Goal: Communication & Community: Participate in discussion

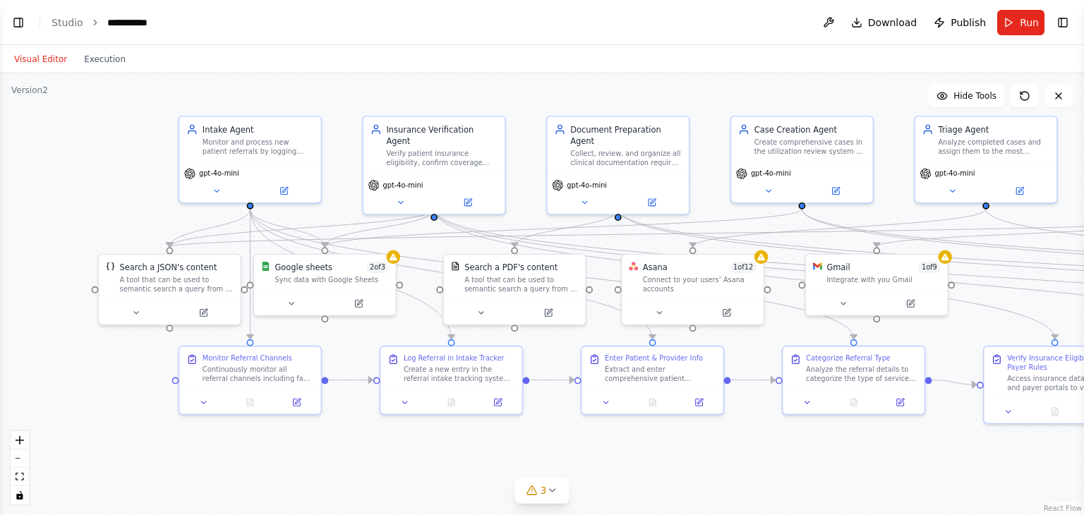
drag, startPoint x: 587, startPoint y: 378, endPoint x: 598, endPoint y: 318, distance: 60.2
click at [598, 318] on div ".deletable-edge-delete-btn { width: 20px; height: 20px; border: 0px solid #ffff…" at bounding box center [542, 294] width 1084 height 442
drag, startPoint x: 339, startPoint y: 278, endPoint x: 353, endPoint y: 292, distance: 20.0
click at [353, 292] on div "Sync data with Google Sheets" at bounding box center [349, 288] width 114 height 9
click at [969, 100] on span "Hide Tools" at bounding box center [975, 95] width 43 height 11
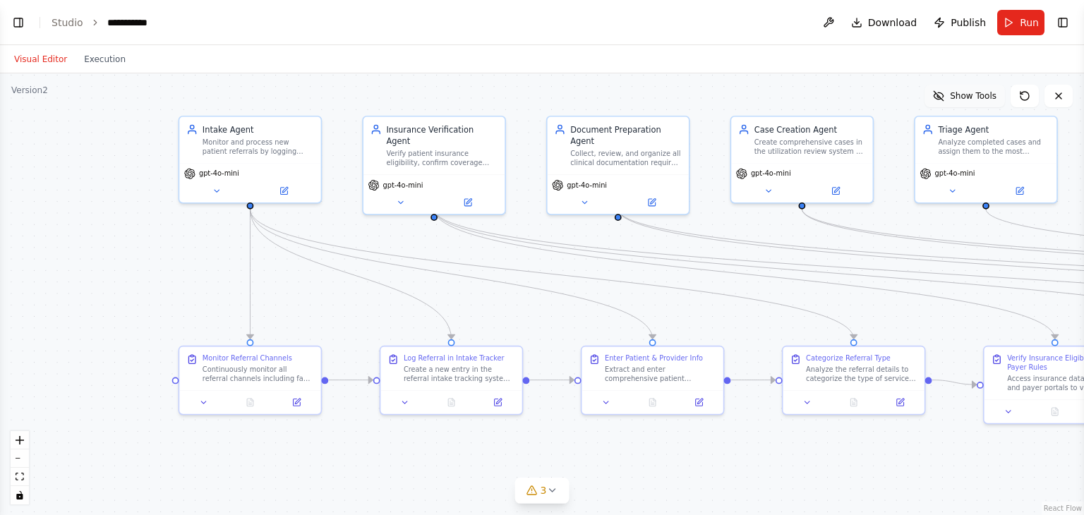
click at [969, 100] on span "Show Tools" at bounding box center [973, 95] width 47 height 11
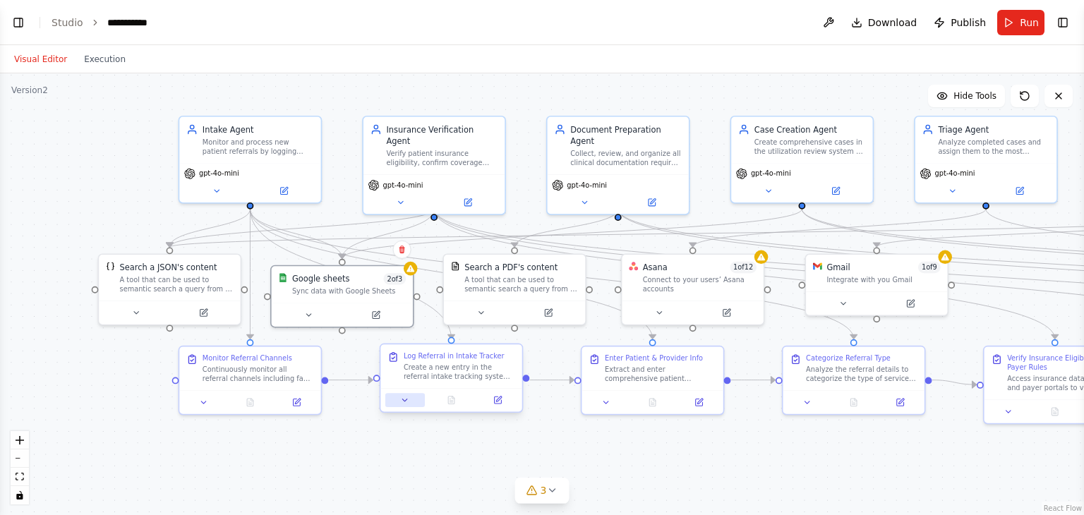
click at [404, 402] on icon at bounding box center [404, 400] width 9 height 9
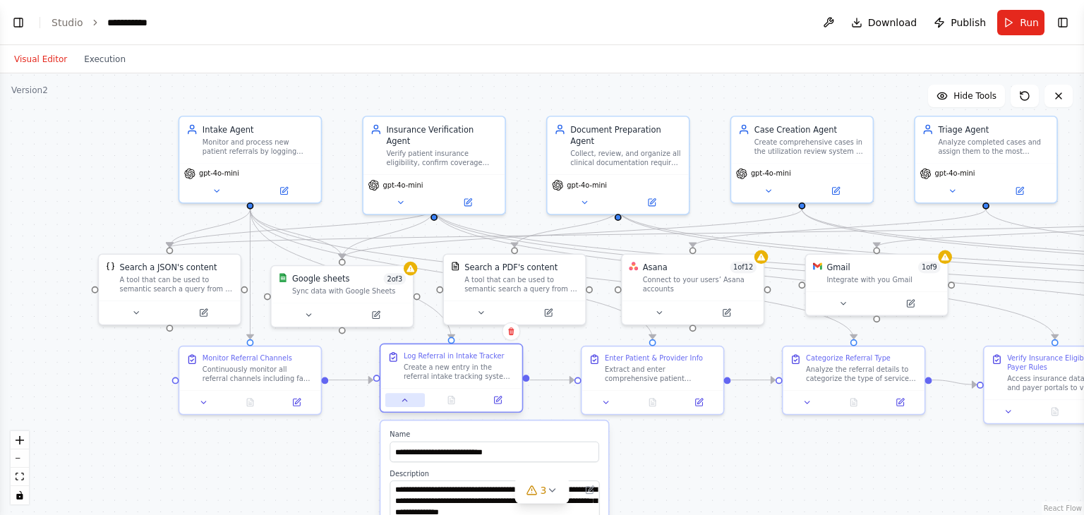
click at [404, 402] on icon at bounding box center [404, 400] width 9 height 9
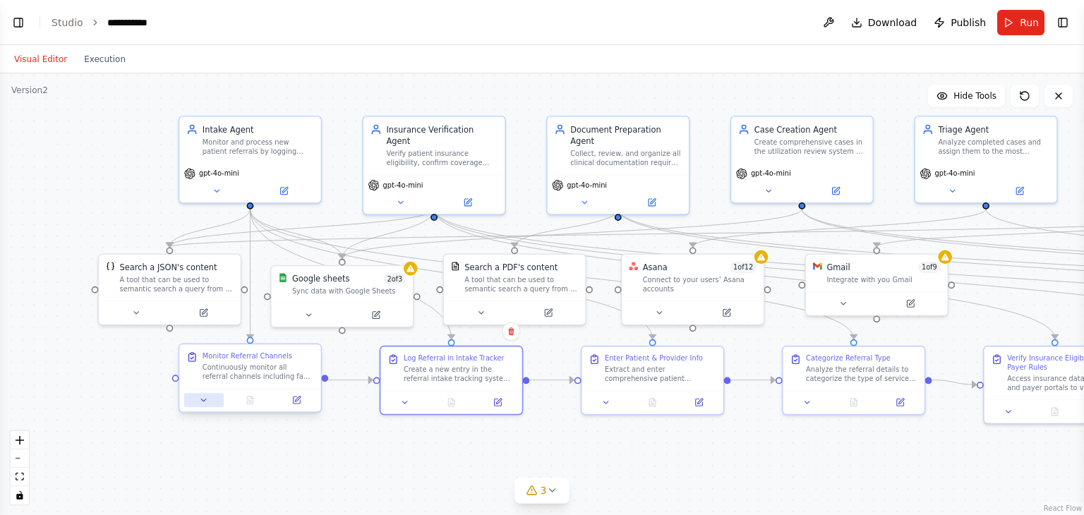
click at [201, 401] on icon at bounding box center [203, 400] width 9 height 9
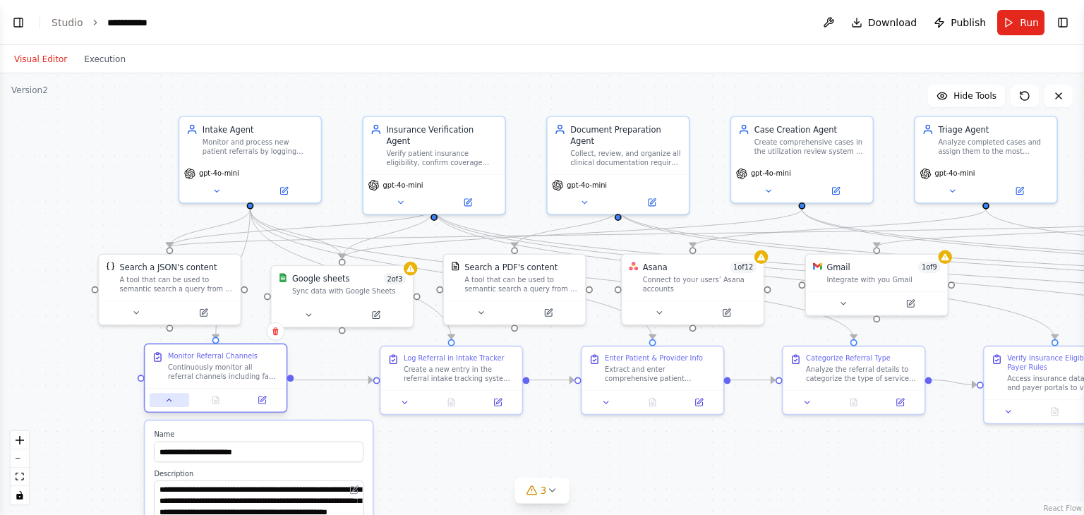
drag, startPoint x: 201, startPoint y: 401, endPoint x: 162, endPoint y: 397, distance: 39.1
click at [162, 397] on button at bounding box center [170, 400] width 40 height 14
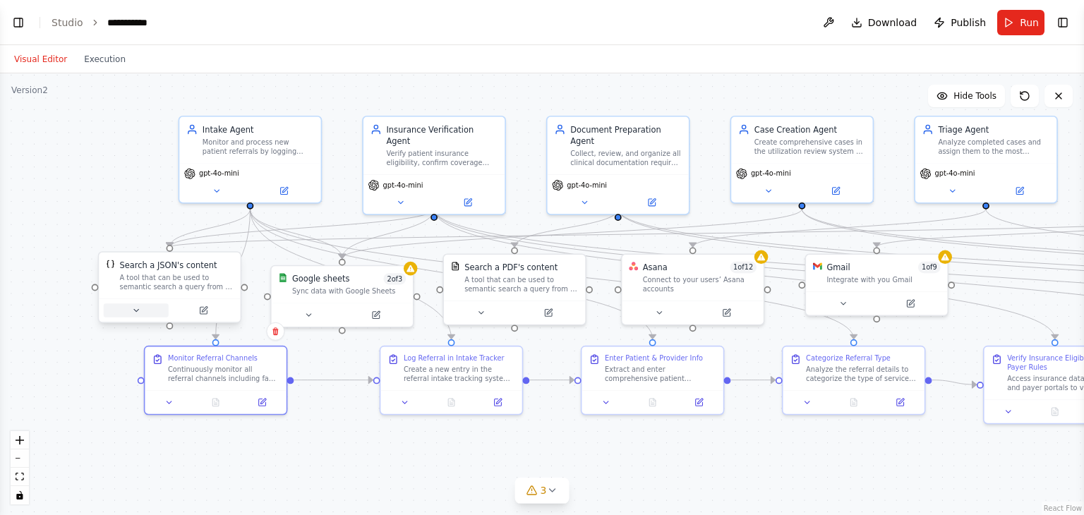
click at [140, 315] on button at bounding box center [136, 311] width 65 height 14
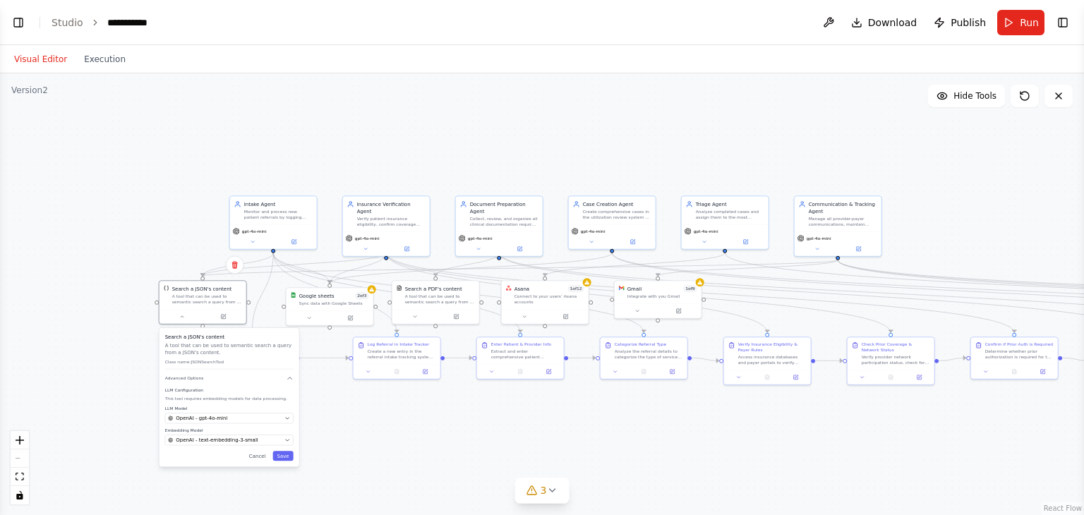
drag, startPoint x: 280, startPoint y: 498, endPoint x: 260, endPoint y: 449, distance: 53.0
click at [260, 449] on div "Search a JSON's content A tool that can be used to semantic search a query from…" at bounding box center [230, 397] width 140 height 139
click at [260, 455] on button "Cancel" at bounding box center [257, 456] width 25 height 10
click at [267, 395] on div ".deletable-edge-delete-btn { width: 20px; height: 20px; border: 0px solid #ffff…" at bounding box center [542, 294] width 1084 height 442
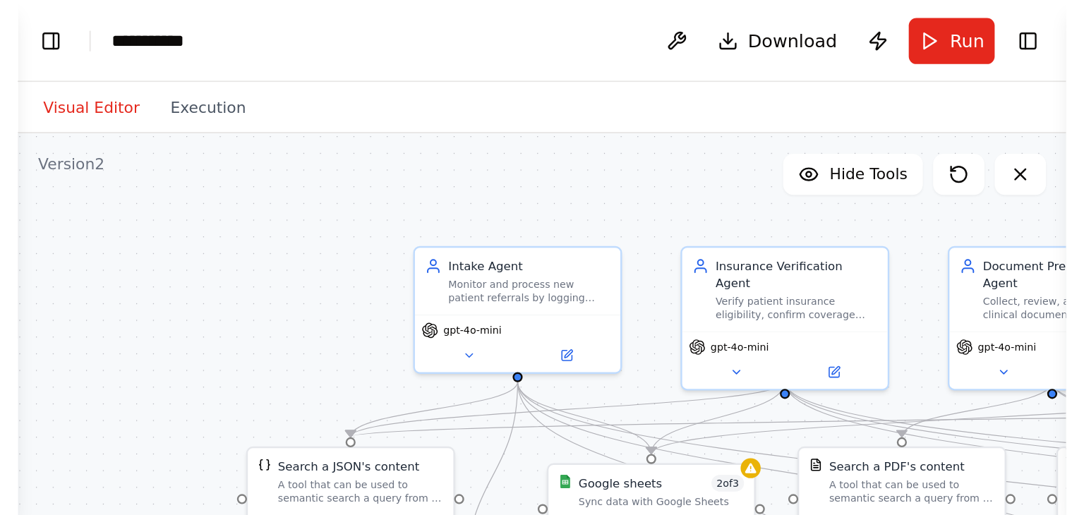
scroll to position [6133, 0]
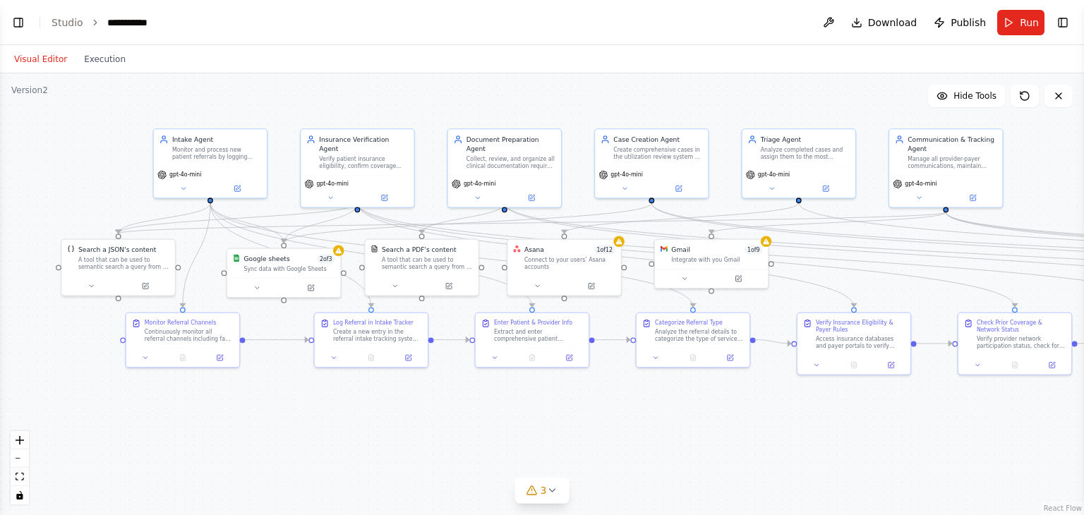
drag, startPoint x: 471, startPoint y: 94, endPoint x: 406, endPoint y: 87, distance: 65.3
click at [406, 87] on div ".deletable-edge-delete-btn { width: 20px; height: 20px; border: 0px solid #ffff…" at bounding box center [542, 294] width 1084 height 442
drag, startPoint x: 416, startPoint y: 424, endPoint x: 406, endPoint y: 413, distance: 15.5
drag, startPoint x: 406, startPoint y: 413, endPoint x: 385, endPoint y: 420, distance: 22.3
click at [385, 420] on div ".deletable-edge-delete-btn { width: 20px; height: 20px; border: 0px solid #ffff…" at bounding box center [542, 294] width 1084 height 442
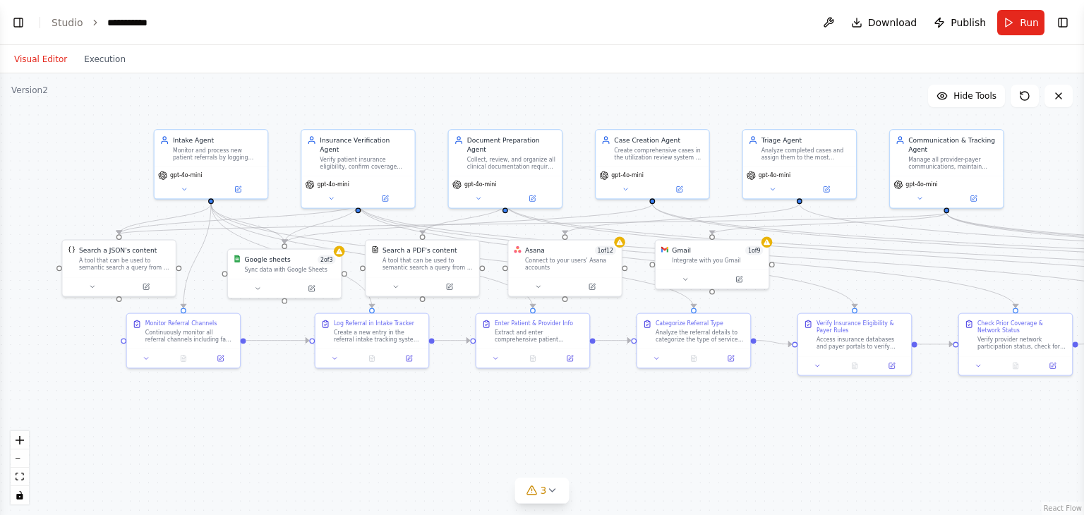
drag, startPoint x: 161, startPoint y: 399, endPoint x: 162, endPoint y: 412, distance: 12.8
drag, startPoint x: 162, startPoint y: 412, endPoint x: 102, endPoint y: 388, distance: 64.4
click at [102, 388] on div ".deletable-edge-delete-btn { width: 20px; height: 20px; border: 0px solid #ffff…" at bounding box center [542, 294] width 1084 height 442
click at [232, 60] on div "Visual Editor Execution" at bounding box center [542, 59] width 1084 height 28
click at [968, 95] on span "Hide Tools" at bounding box center [975, 95] width 43 height 11
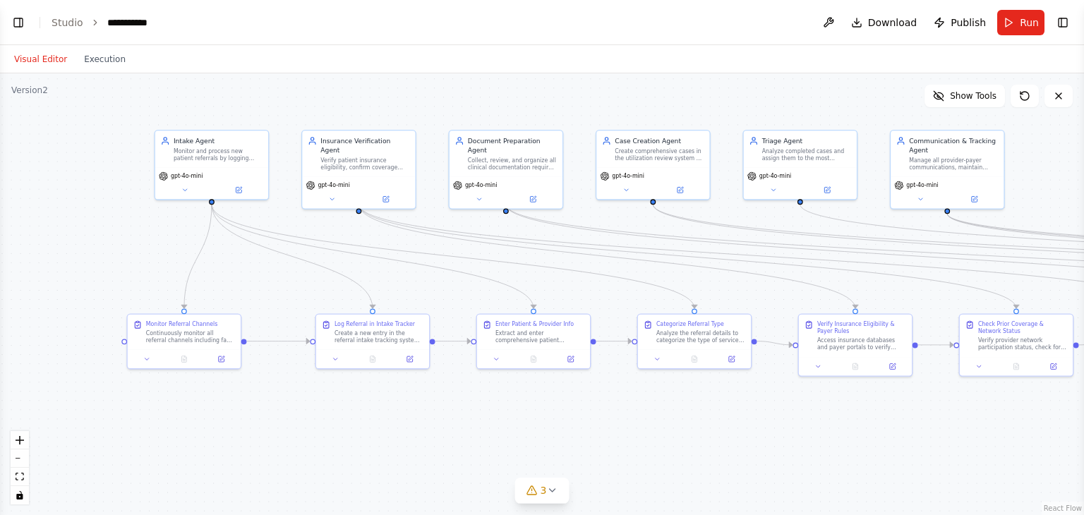
drag, startPoint x: 562, startPoint y: 421, endPoint x: 536, endPoint y: 404, distance: 31.1
drag, startPoint x: 536, startPoint y: 404, endPoint x: 438, endPoint y: 436, distance: 103.1
click at [438, 436] on div ".deletable-edge-delete-btn { width: 20px; height: 20px; border: 0px solid #ffff…" at bounding box center [542, 294] width 1084 height 442
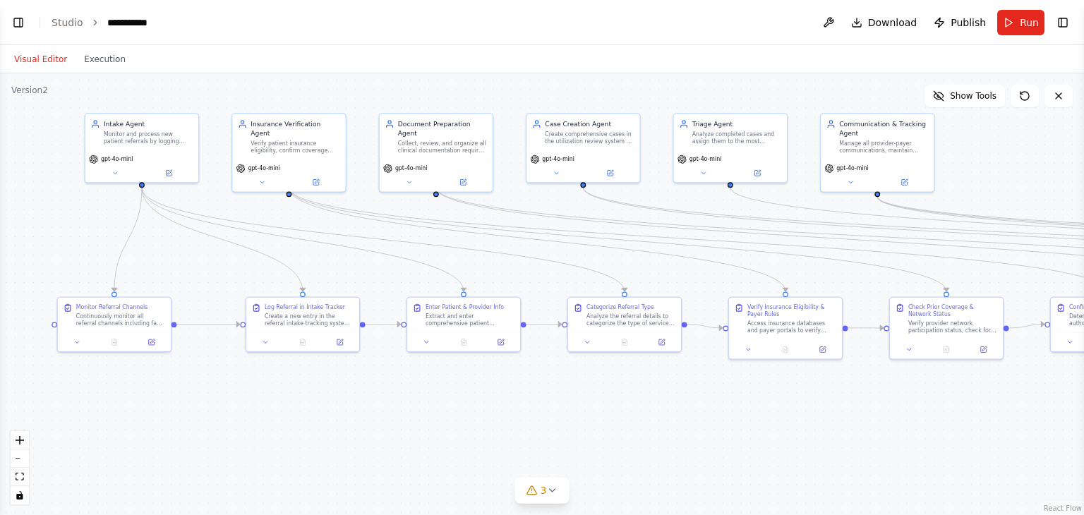
drag, startPoint x: 381, startPoint y: 451, endPoint x: 311, endPoint y: 433, distance: 72.1
click at [311, 433] on div ".deletable-edge-delete-btn { width: 20px; height: 20px; border: 0px solid #ffff…" at bounding box center [542, 294] width 1084 height 442
click at [21, 443] on icon "zoom in" at bounding box center [20, 440] width 8 height 8
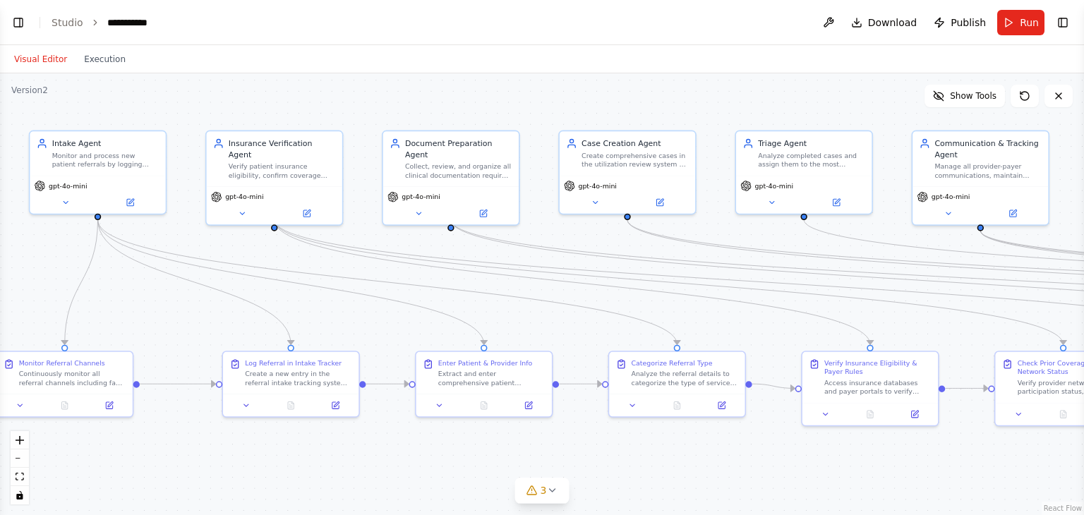
drag, startPoint x: 145, startPoint y: 287, endPoint x: 181, endPoint y: 340, distance: 64.6
click at [181, 340] on div ".deletable-edge-delete-btn { width: 20px; height: 20px; border: 0px solid #ffff…" at bounding box center [542, 294] width 1084 height 442
click at [548, 496] on button "3" at bounding box center [542, 491] width 54 height 26
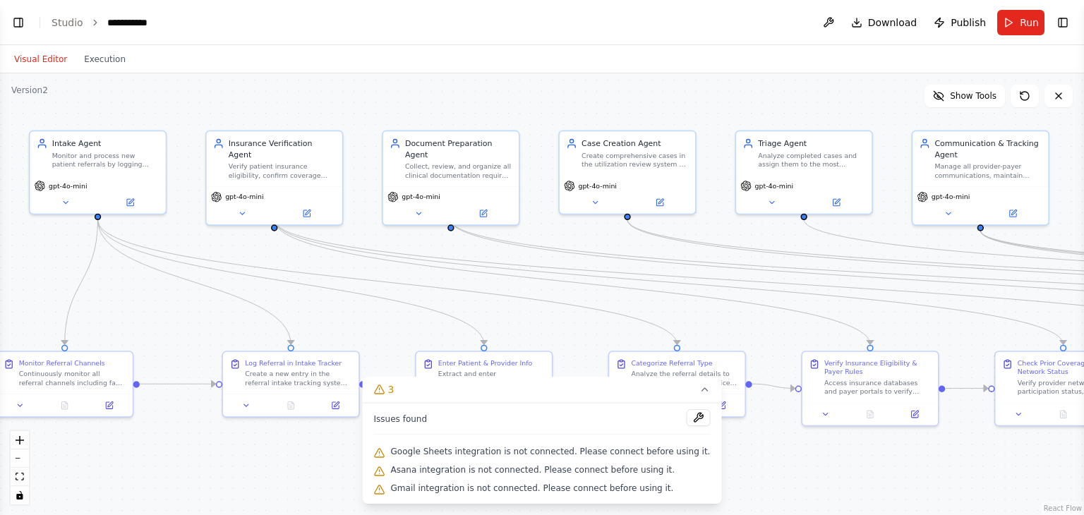
click at [773, 474] on div ".deletable-edge-delete-btn { width: 20px; height: 20px; border: 0px solid #ffff…" at bounding box center [542, 294] width 1084 height 442
click at [699, 390] on icon at bounding box center [704, 389] width 11 height 11
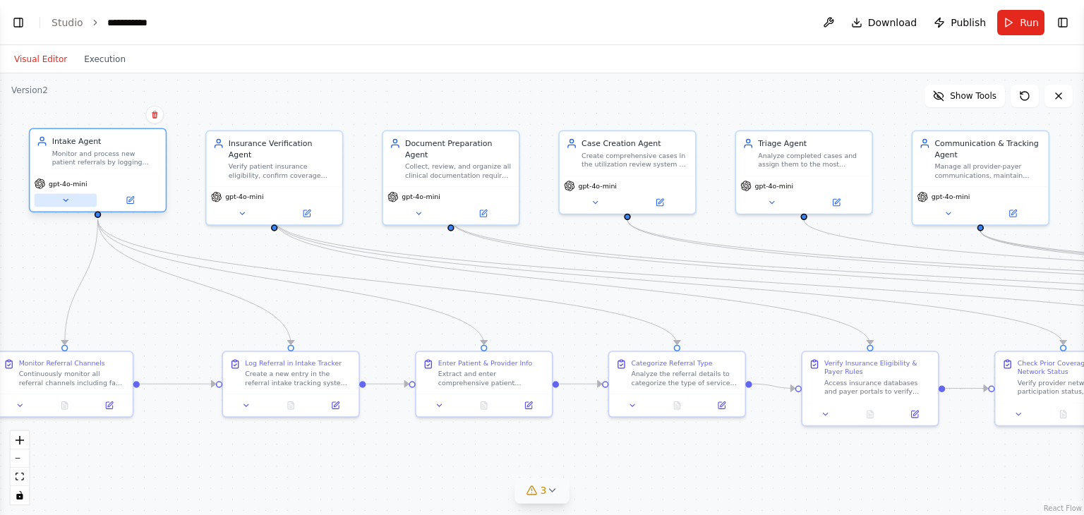
click at [66, 201] on icon at bounding box center [65, 200] width 9 height 9
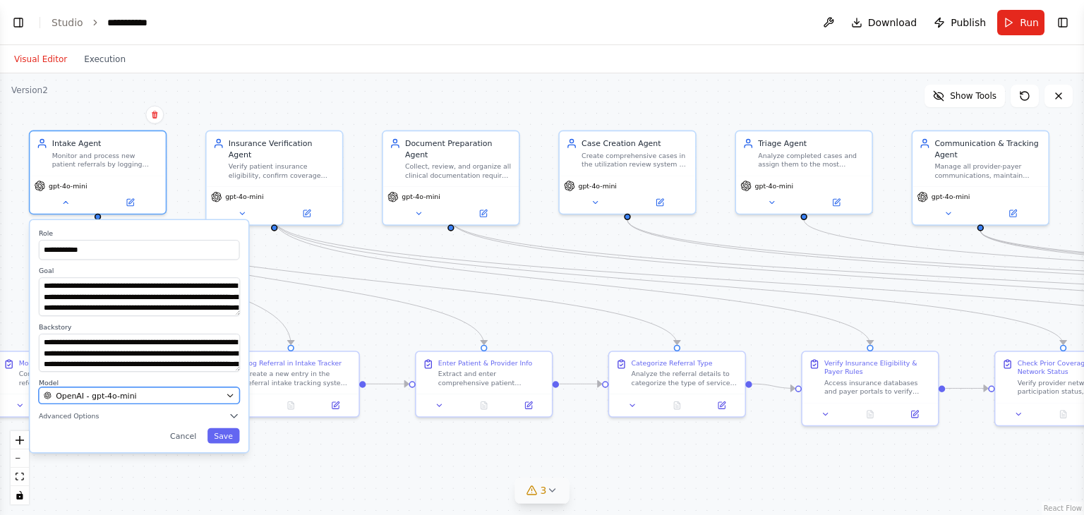
click at [130, 395] on div "OpenAI - gpt-4o-mini" at bounding box center [133, 395] width 178 height 11
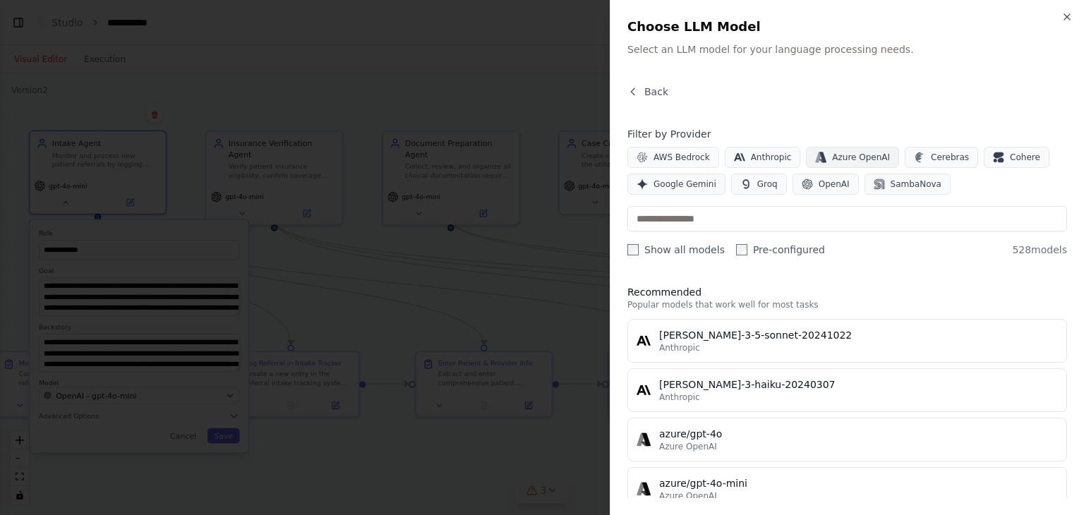
click at [832, 156] on span "Azure OpenAI" at bounding box center [861, 157] width 58 height 11
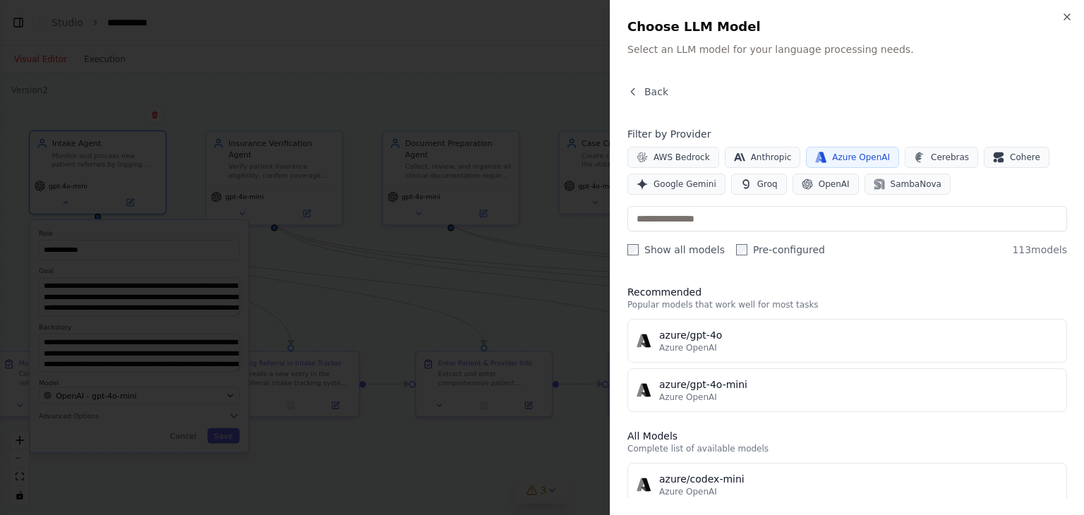
click at [844, 161] on span "Azure OpenAI" at bounding box center [861, 157] width 58 height 11
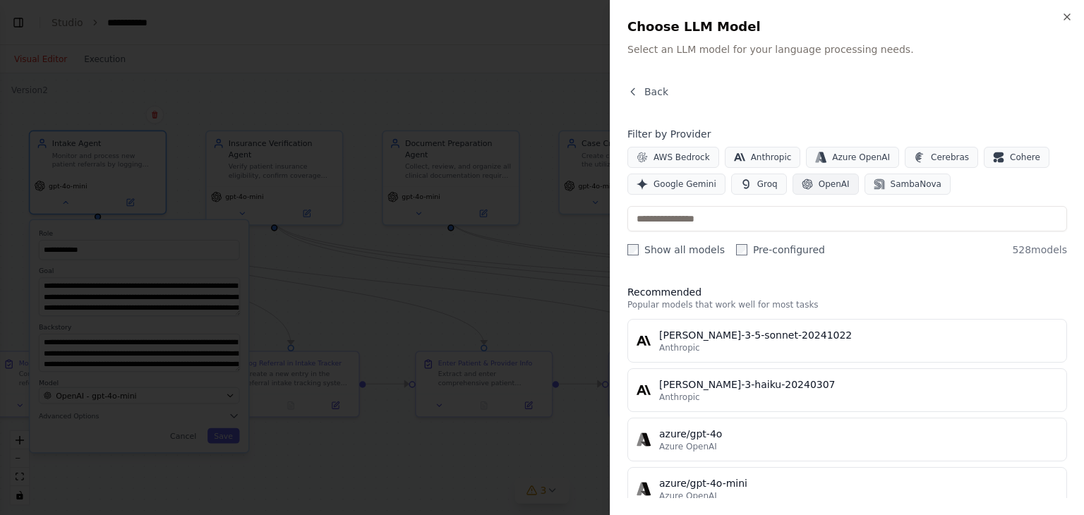
click at [819, 186] on span "OpenAI" at bounding box center [834, 184] width 31 height 11
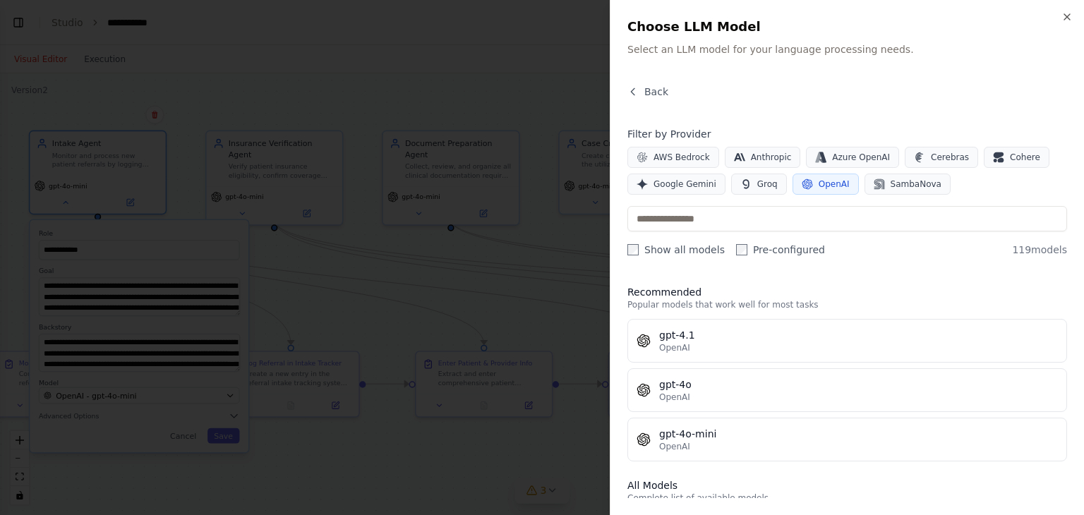
click at [819, 186] on span "OpenAI" at bounding box center [834, 184] width 31 height 11
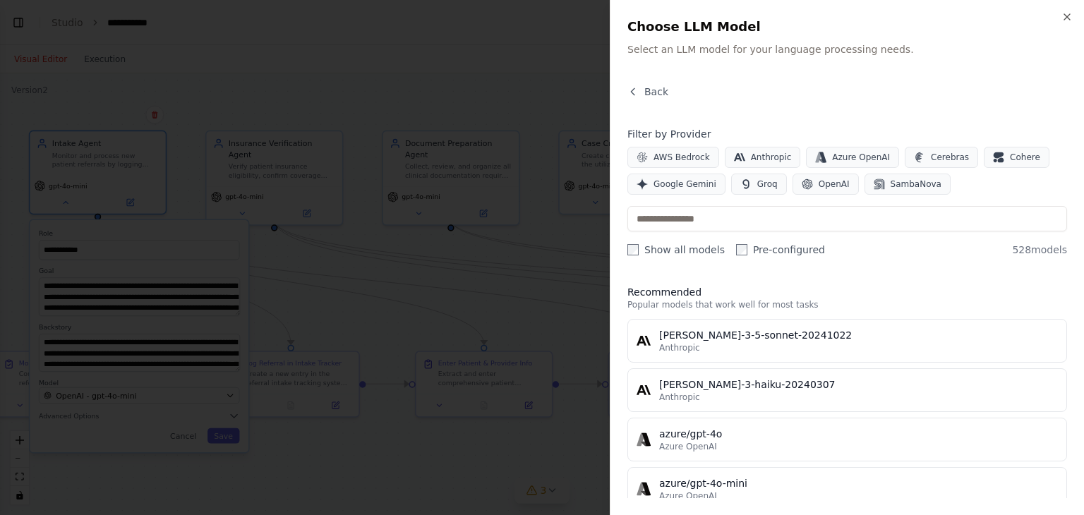
click at [1040, 137] on h4 "Filter by Provider" at bounding box center [848, 134] width 440 height 14
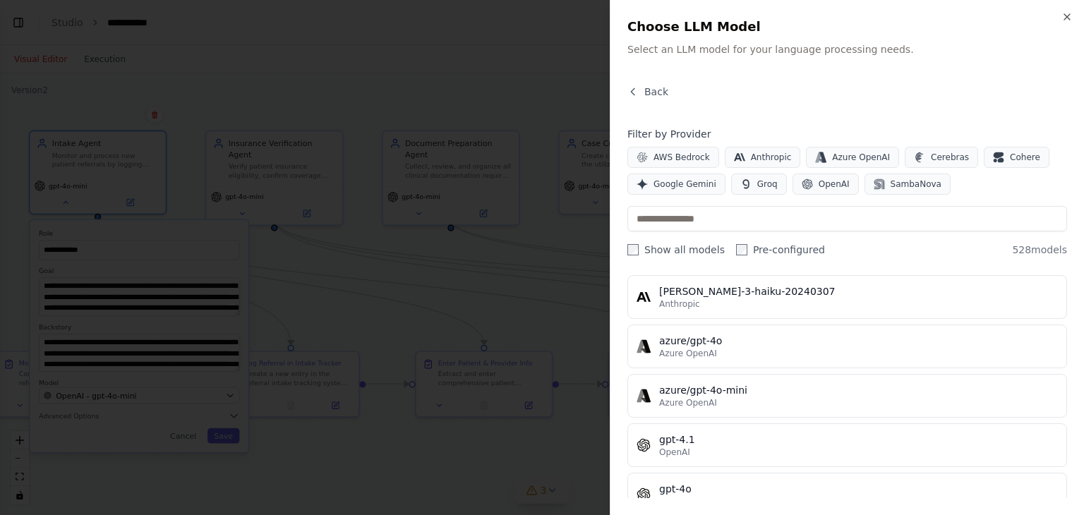
scroll to position [83, 0]
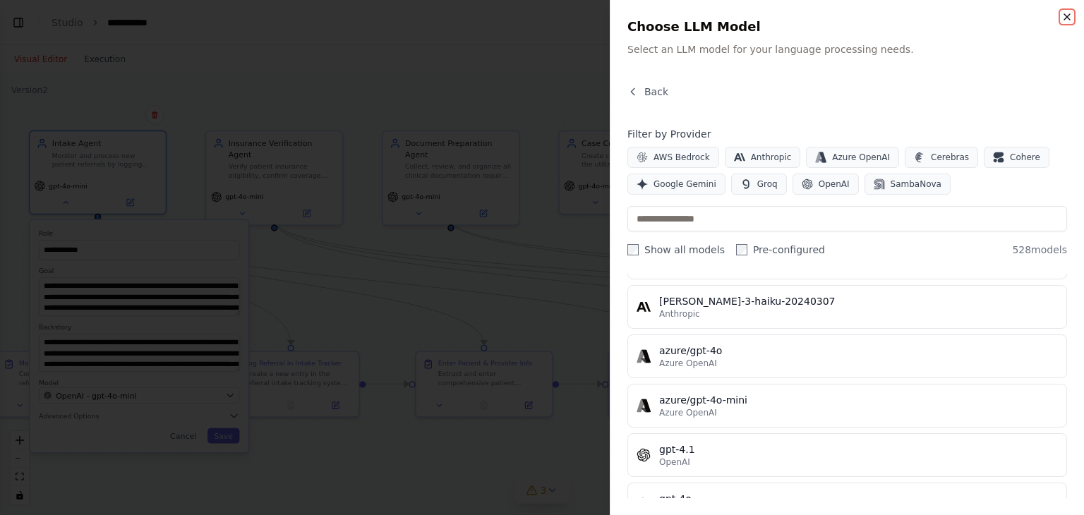
click at [1071, 12] on icon "button" at bounding box center [1067, 16] width 11 height 11
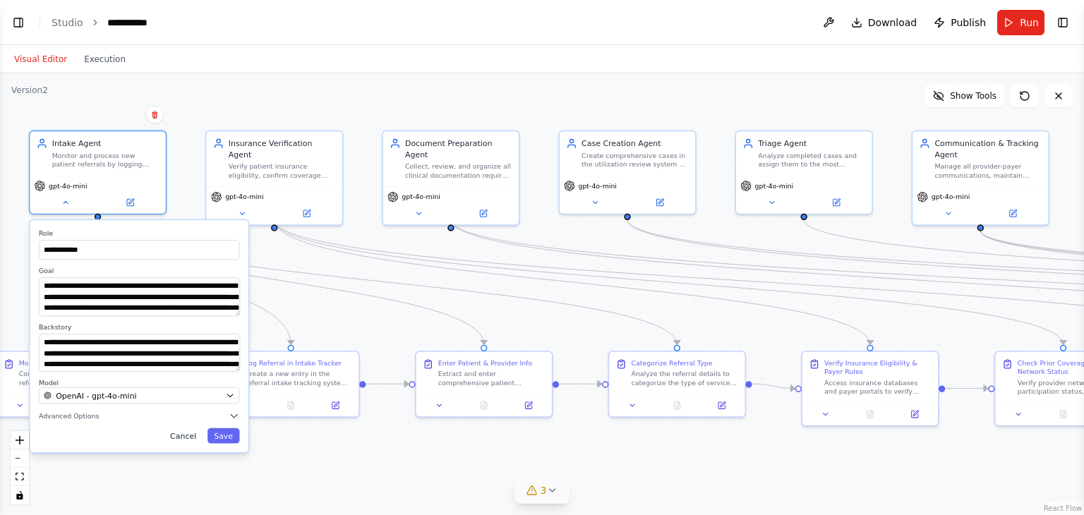
click at [194, 438] on button "Cancel" at bounding box center [184, 436] width 40 height 16
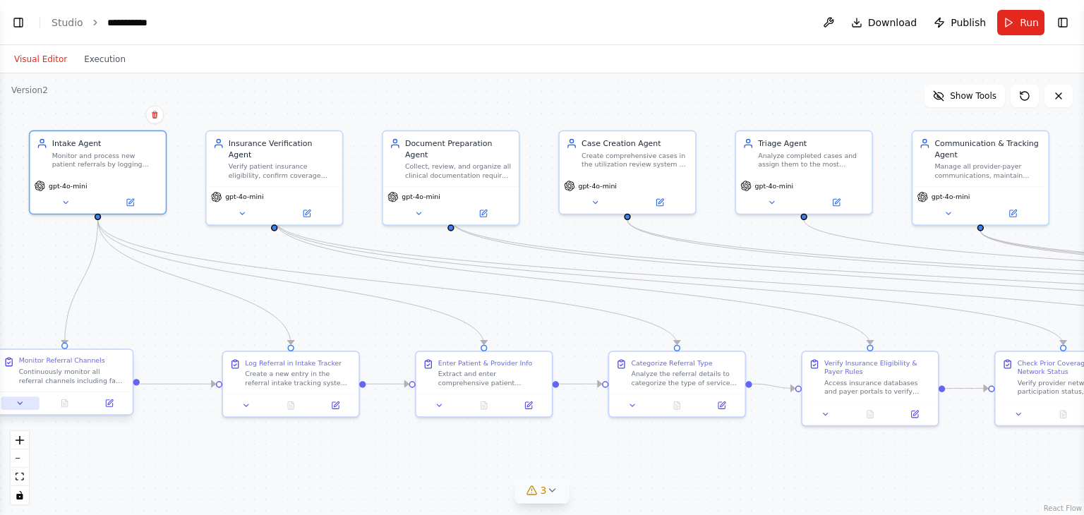
click at [19, 400] on icon at bounding box center [20, 403] width 9 height 9
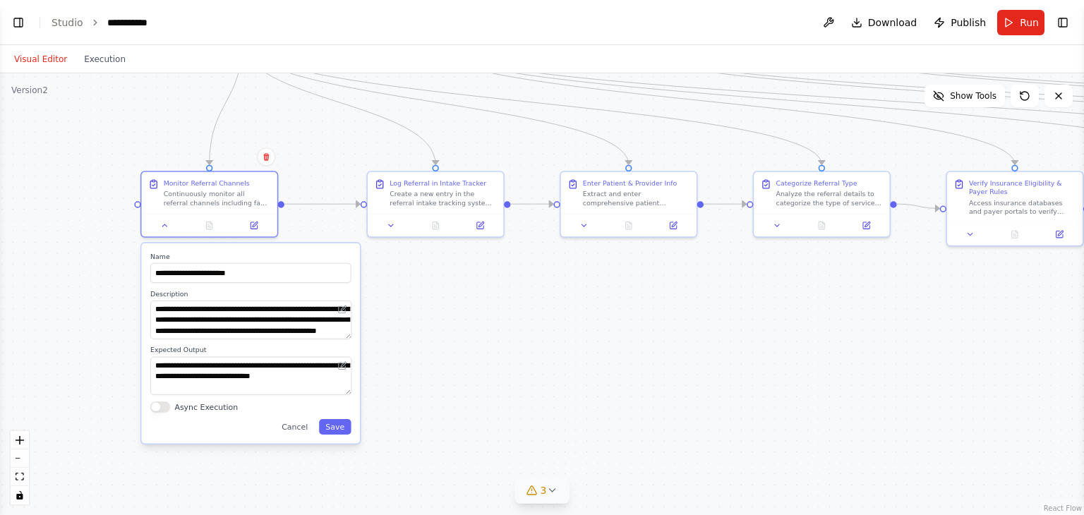
drag, startPoint x: 340, startPoint y: 455, endPoint x: 485, endPoint y: 275, distance: 230.9
click at [485, 275] on div ".deletable-edge-delete-btn { width: 20px; height: 20px; border: 0px solid #ffff…" at bounding box center [542, 294] width 1084 height 442
click at [167, 407] on button "Async Execution" at bounding box center [160, 407] width 20 height 11
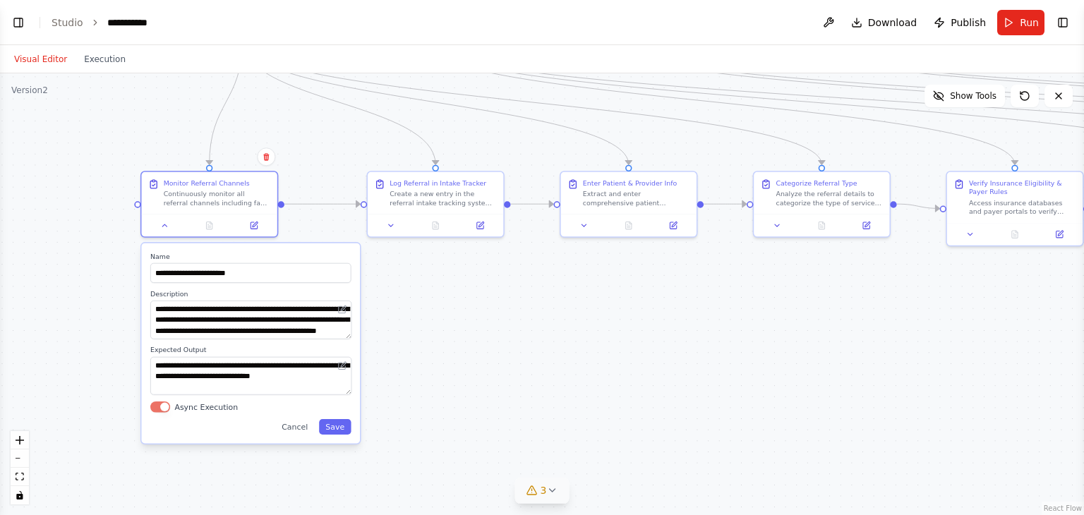
click at [159, 404] on button "Async Execution" at bounding box center [160, 407] width 20 height 11
click at [299, 430] on button "Cancel" at bounding box center [295, 427] width 40 height 16
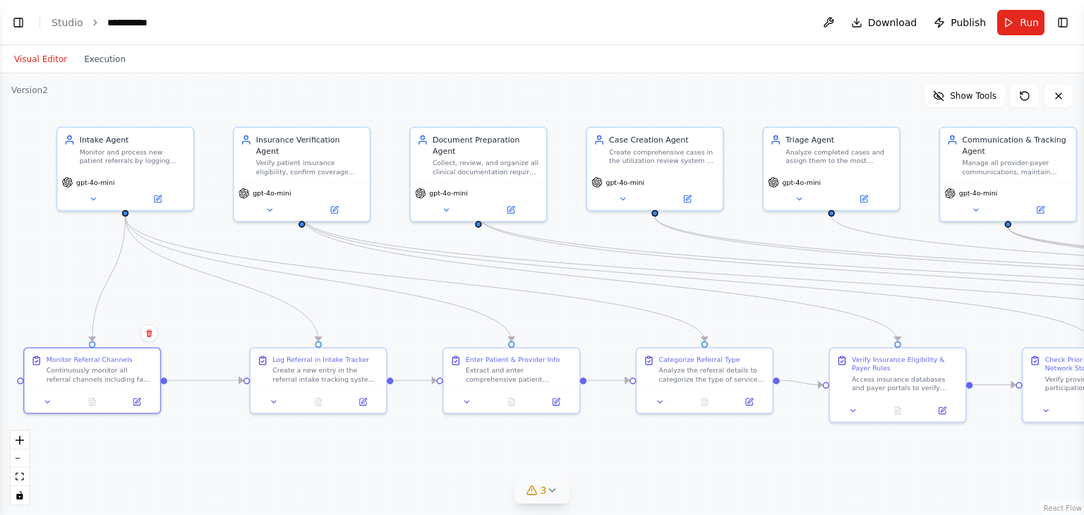
drag, startPoint x: 325, startPoint y: 272, endPoint x: 208, endPoint y: 448, distance: 211.8
click at [208, 448] on div ".deletable-edge-delete-btn { width: 20px; height: 20px; border: 0px solid #ffff…" at bounding box center [542, 294] width 1084 height 442
click at [195, 289] on div ".deletable-edge-delete-btn { width: 20px; height: 20px; border: 0px solid #ffff…" at bounding box center [542, 294] width 1084 height 442
click at [94, 198] on icon at bounding box center [93, 197] width 9 height 9
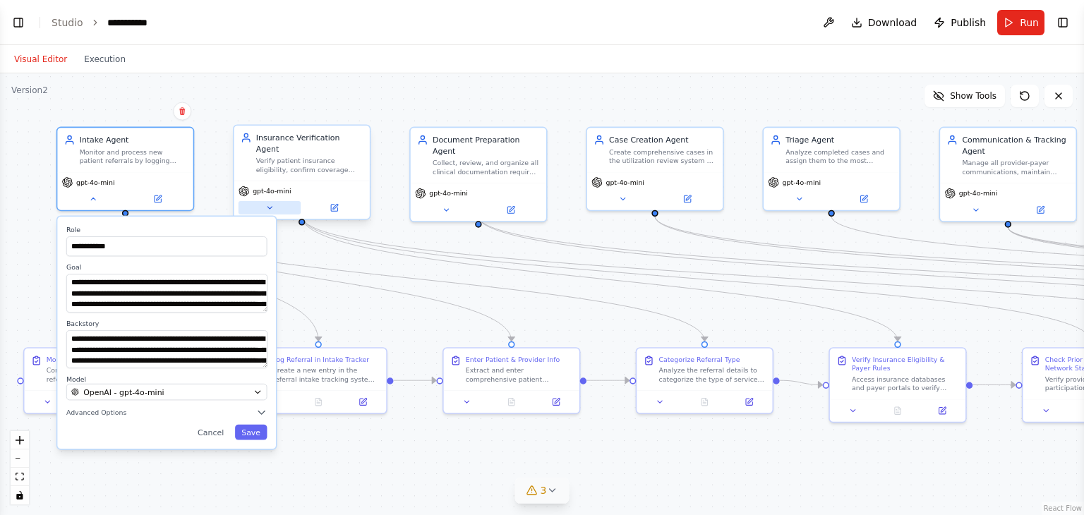
click at [269, 207] on icon at bounding box center [270, 208] width 4 height 2
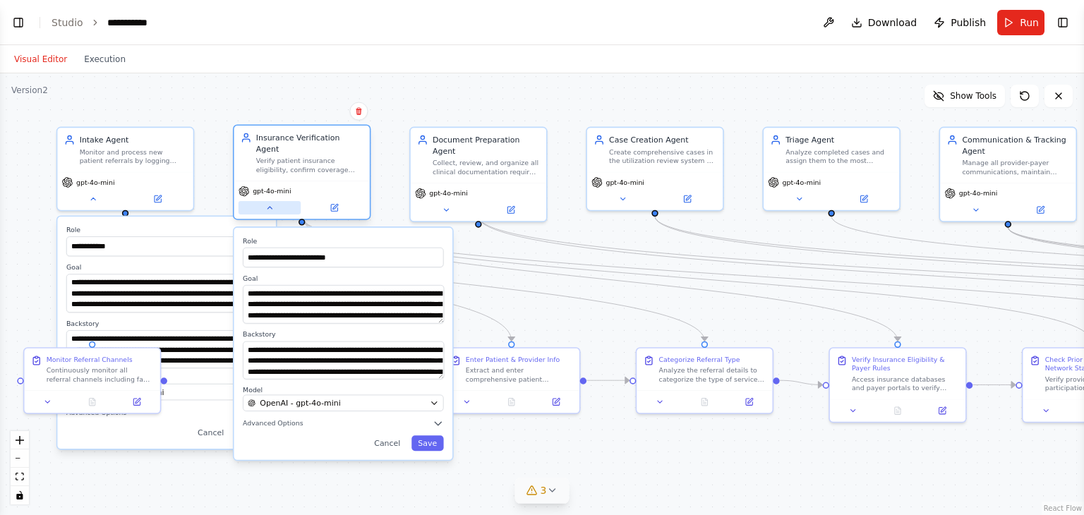
click at [267, 203] on icon at bounding box center [269, 207] width 9 height 9
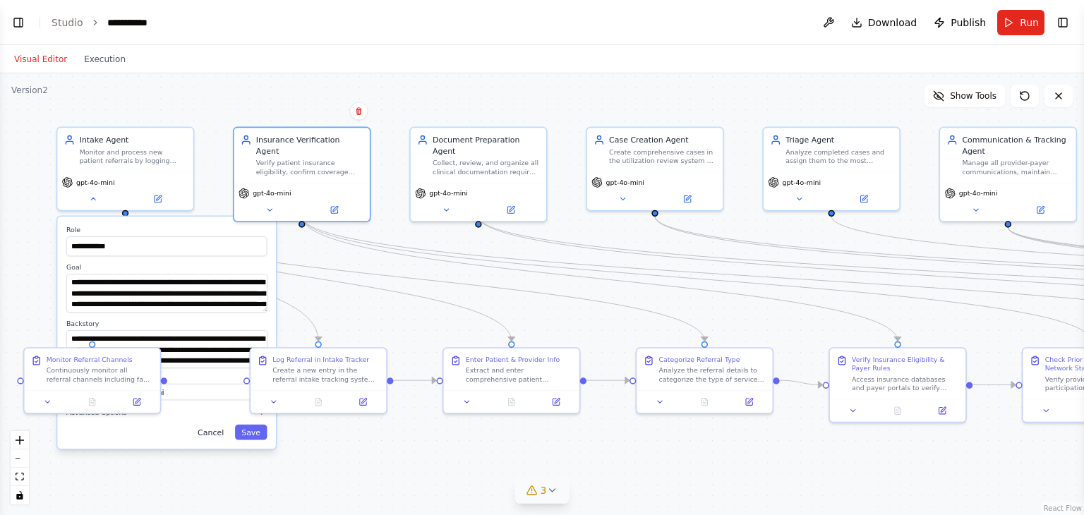
click at [210, 430] on button "Cancel" at bounding box center [211, 433] width 40 height 16
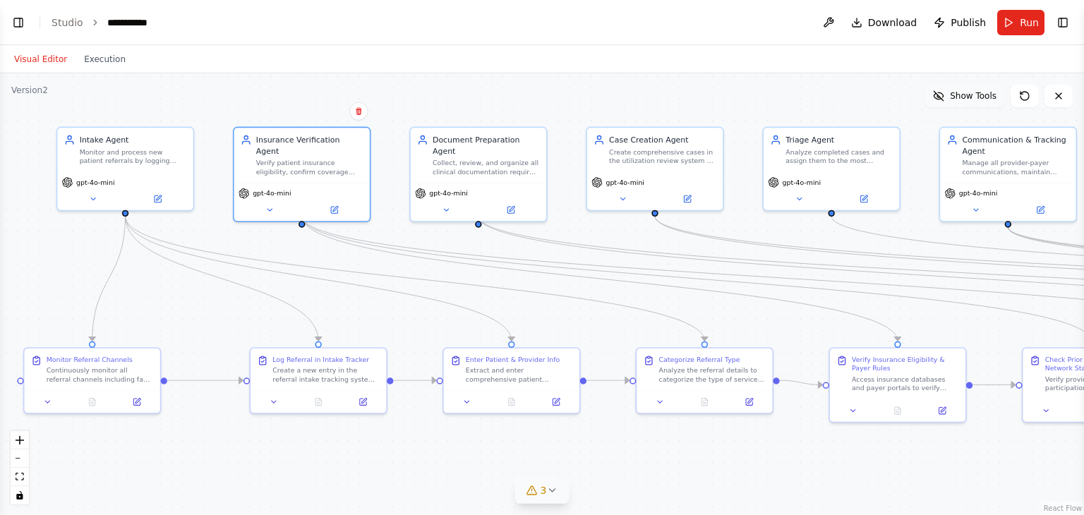
click at [980, 97] on span "Show Tools" at bounding box center [973, 95] width 47 height 11
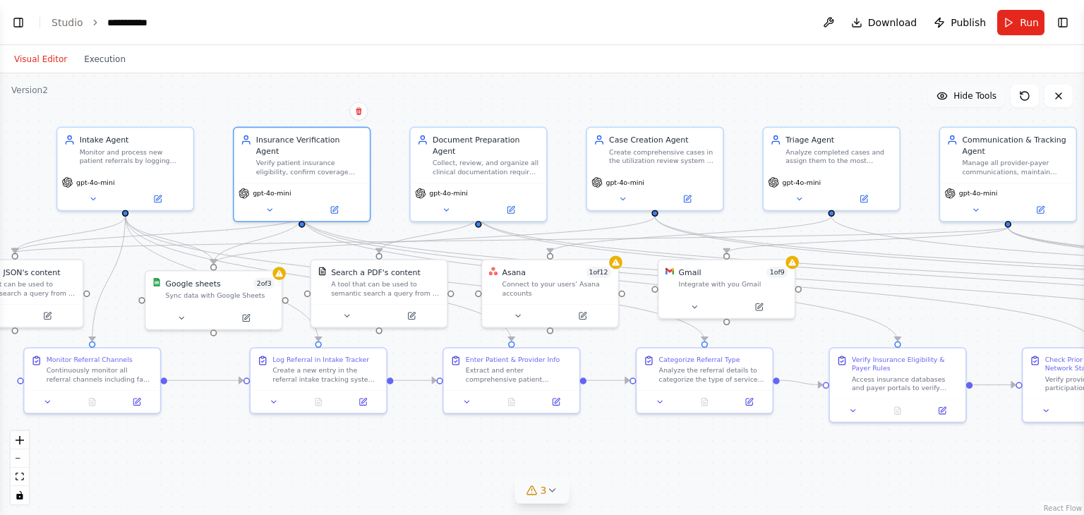
click at [971, 102] on button "Hide Tools" at bounding box center [966, 96] width 77 height 23
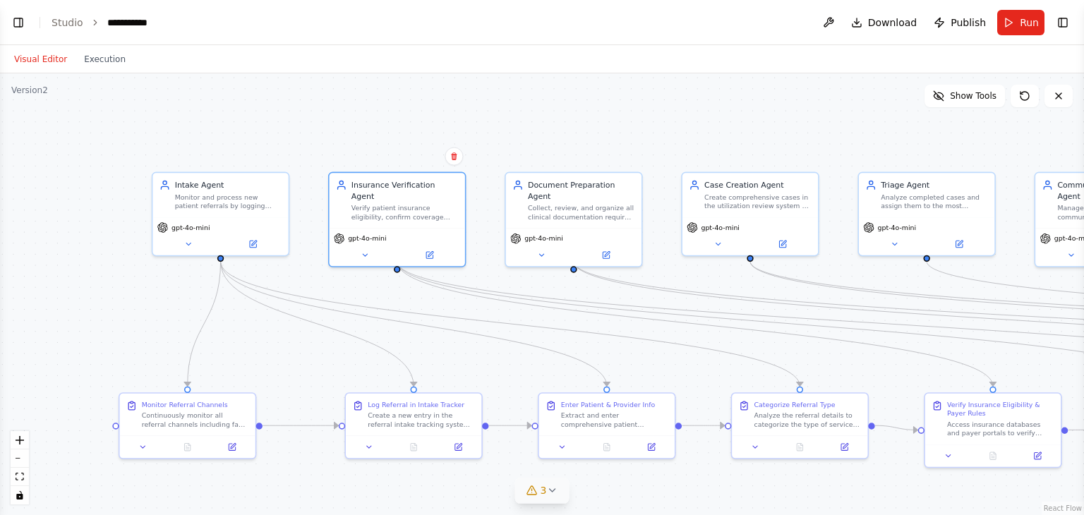
drag, startPoint x: 336, startPoint y: 294, endPoint x: 431, endPoint y: 340, distance: 105.5
click at [431, 340] on div ".deletable-edge-delete-btn { width: 20px; height: 20px; border: 0px solid #ffff…" at bounding box center [542, 294] width 1084 height 442
click at [551, 489] on icon at bounding box center [551, 490] width 11 height 11
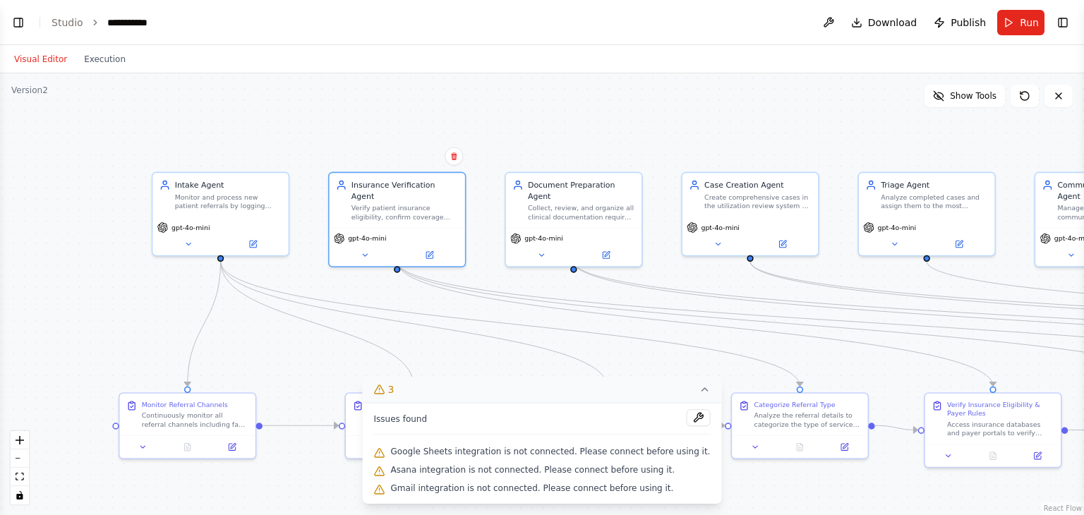
click at [699, 393] on icon at bounding box center [704, 389] width 11 height 11
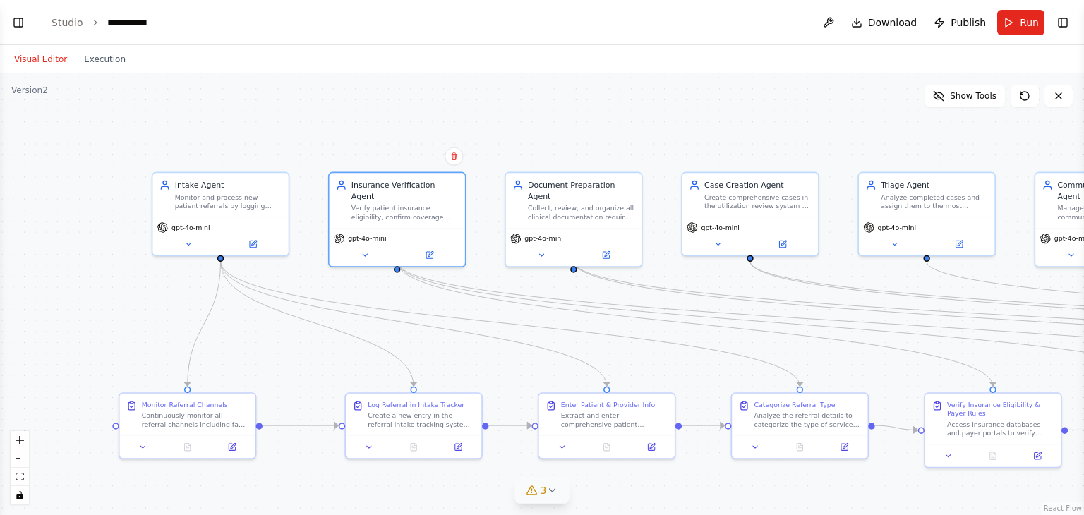
click at [609, 128] on div ".deletable-edge-delete-btn { width: 20px; height: 20px; border: 0px solid #ffff…" at bounding box center [542, 294] width 1084 height 442
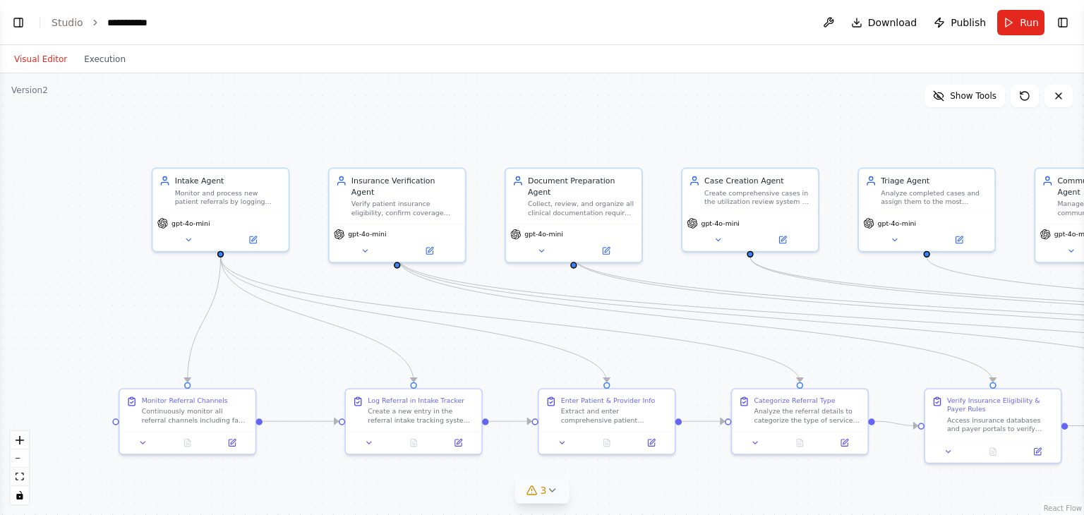
click at [536, 136] on div ".deletable-edge-delete-btn { width: 20px; height: 20px; border: 0px solid #ffff…" at bounding box center [542, 294] width 1084 height 442
click at [68, 28] on link "Studio" at bounding box center [68, 22] width 32 height 11
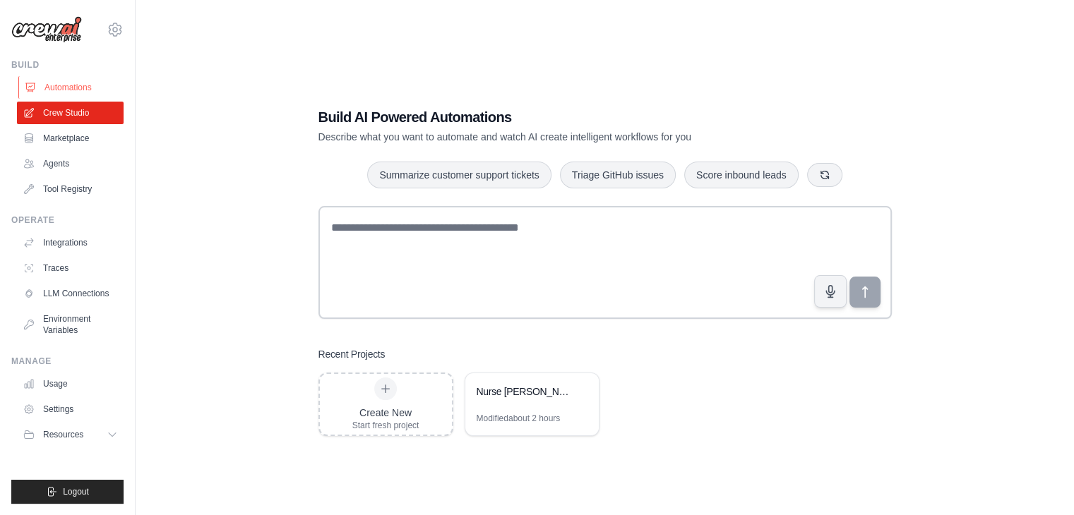
click at [63, 81] on link "Automations" at bounding box center [71, 87] width 107 height 23
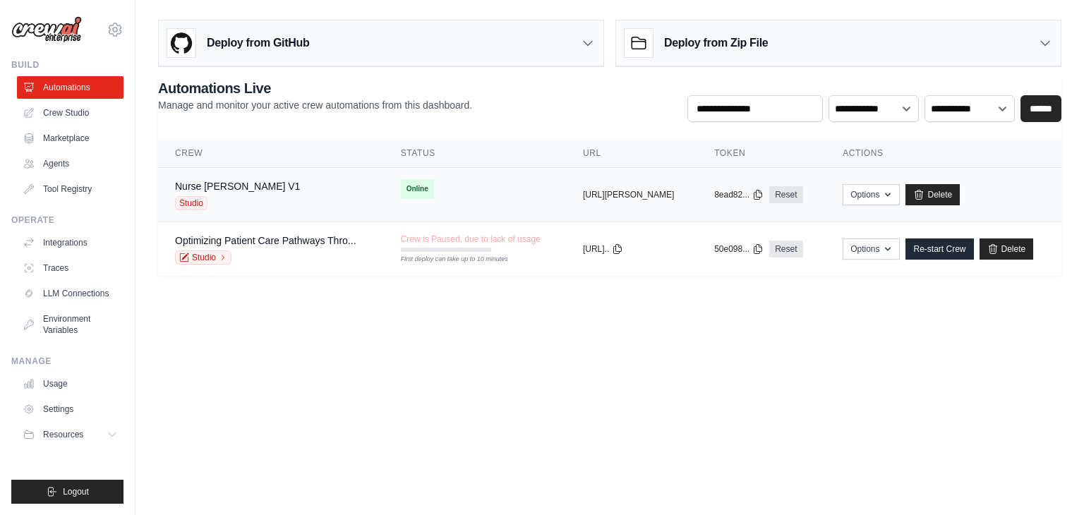
click at [230, 191] on div "Nurse [PERSON_NAME] V1" at bounding box center [237, 186] width 125 height 14
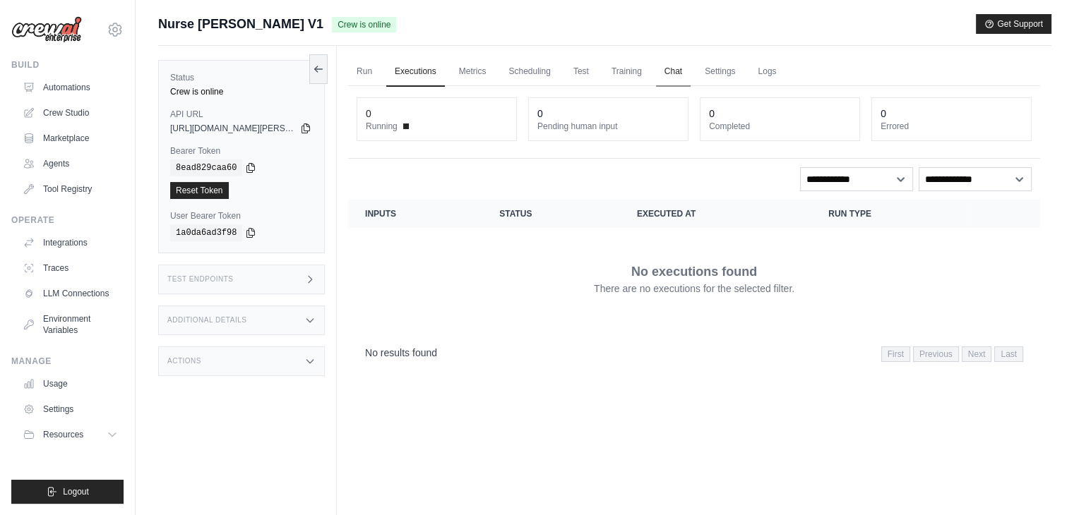
click at [677, 74] on link "Chat" at bounding box center [673, 72] width 35 height 30
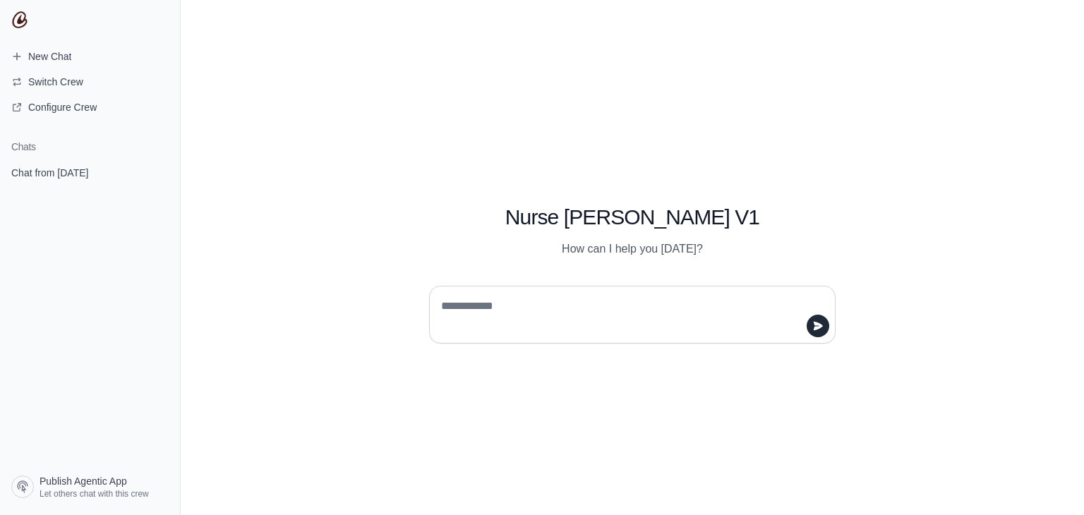
click at [486, 308] on textarea at bounding box center [628, 315] width 380 height 40
type textarea "**"
